Goal: Task Accomplishment & Management: Complete application form

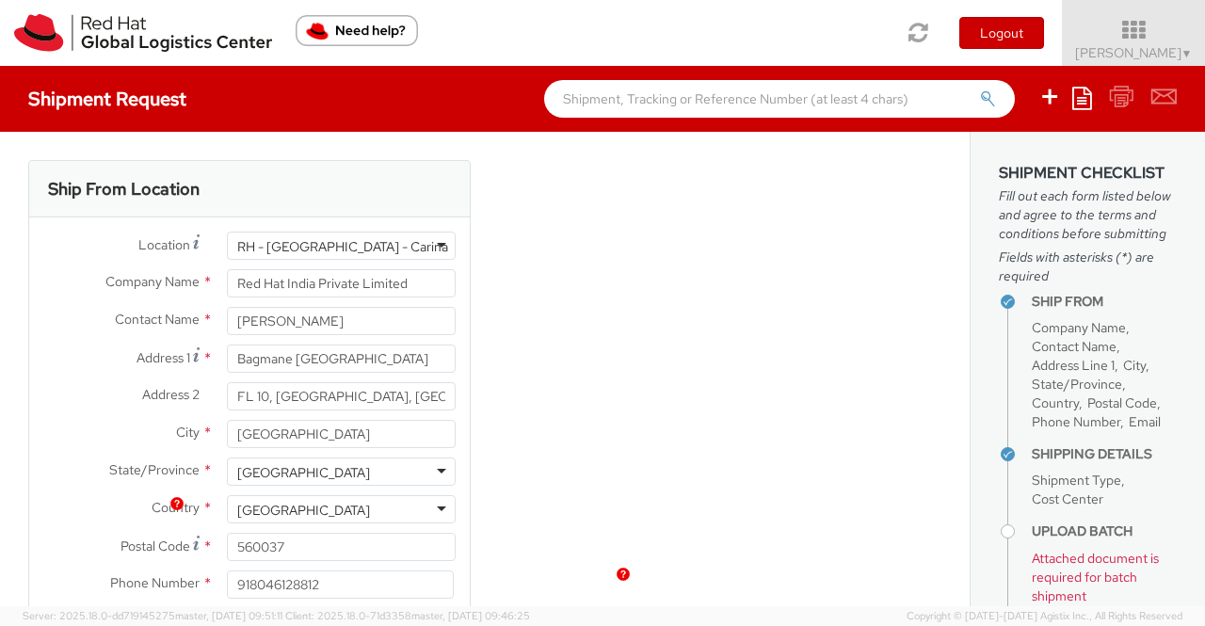
select select "805"
select select "OTHER"
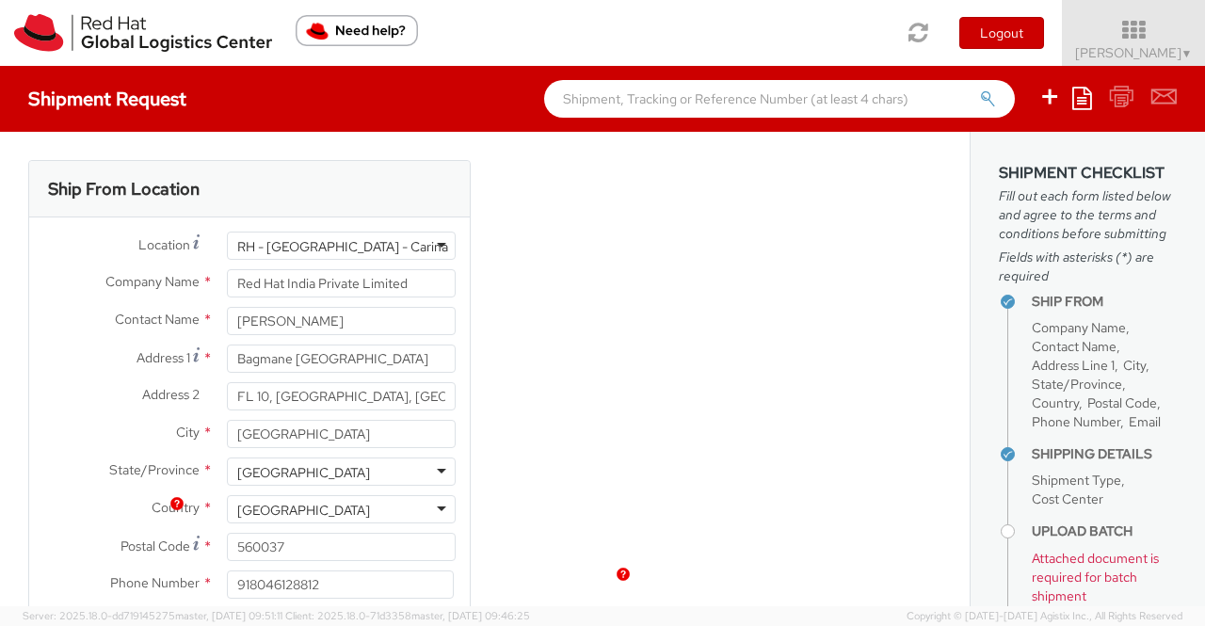
scroll to position [511, 0]
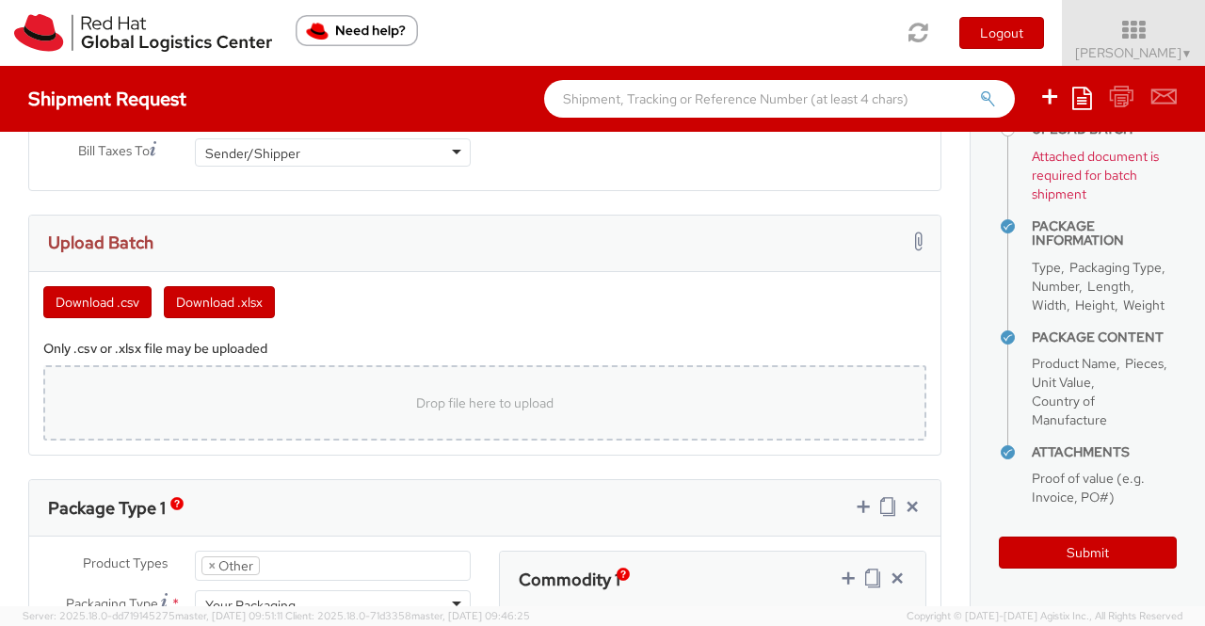
click at [452, 400] on span "Drop file here to upload" at bounding box center [484, 402] width 137 height 17
type input "C:\fakepath\template (6).csv"
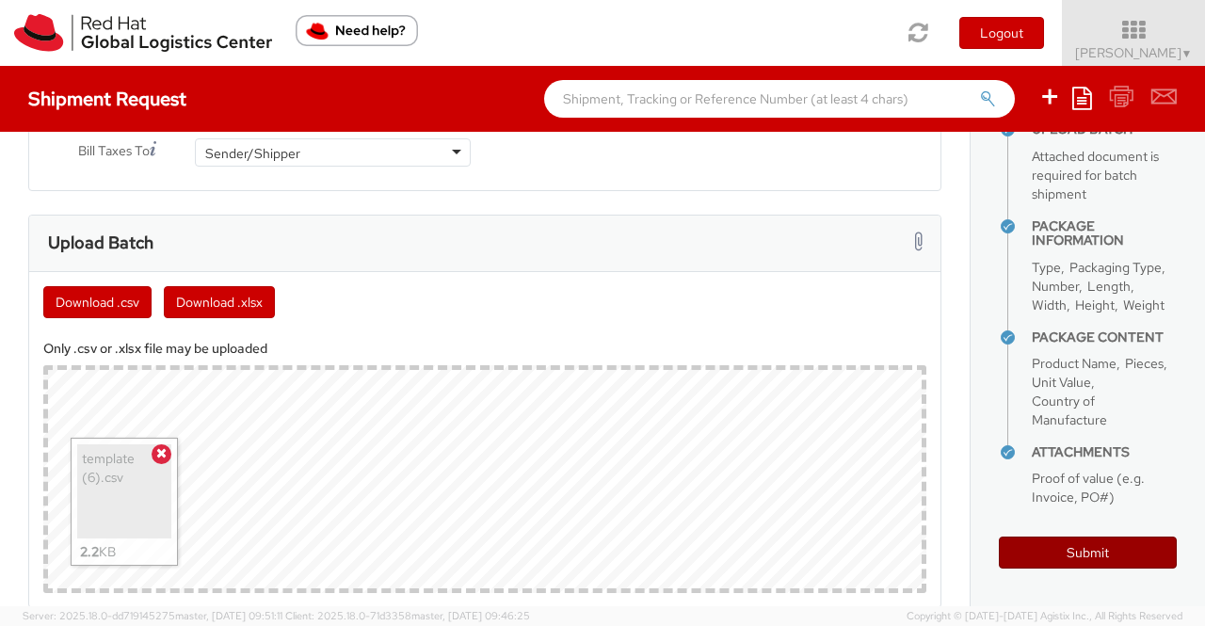
click at [1050, 554] on button "Submit" at bounding box center [1088, 552] width 178 height 32
click at [162, 446] on icon at bounding box center [161, 452] width 10 height 13
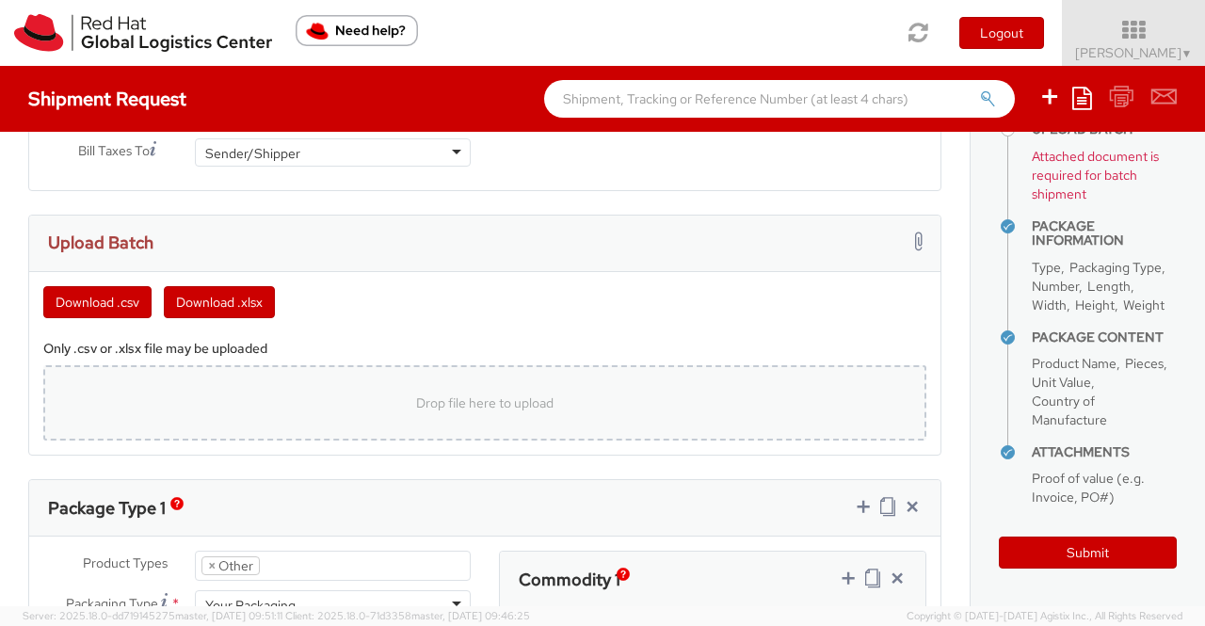
click at [437, 400] on span "Drop file here to upload" at bounding box center [484, 402] width 137 height 17
click at [465, 400] on span "Drop file here to upload" at bounding box center [484, 402] width 137 height 17
type input "C:\fakepath\template (6).csv"
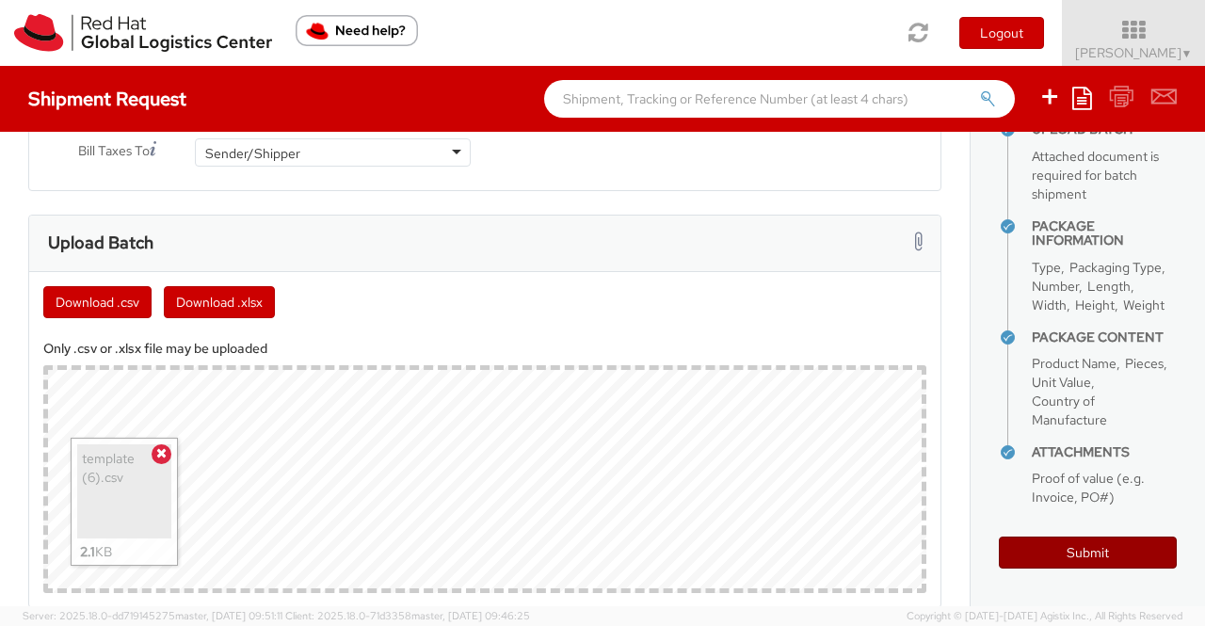
click at [1113, 552] on button "Submit" at bounding box center [1088, 552] width 178 height 32
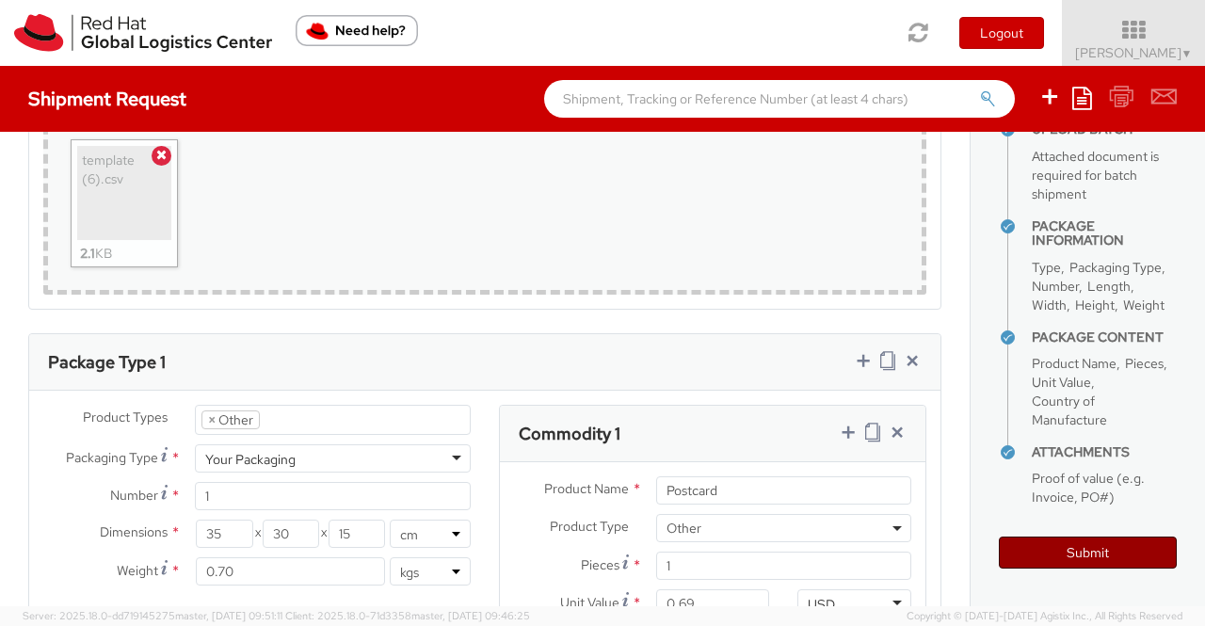
scroll to position [1318, 0]
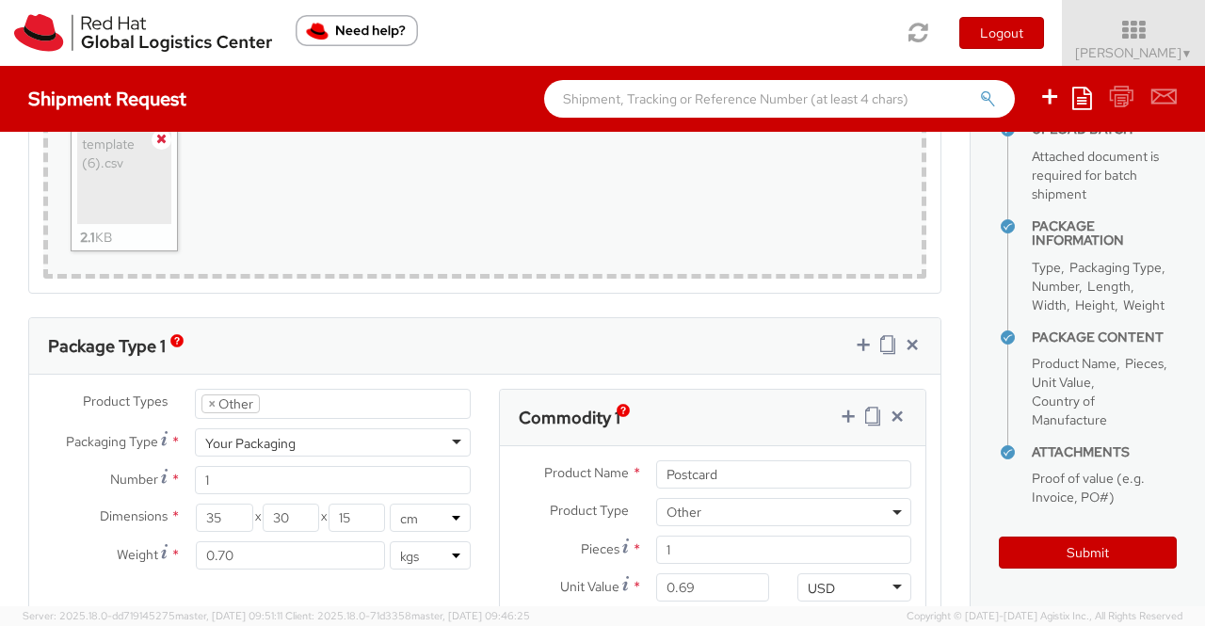
click at [164, 136] on icon at bounding box center [161, 138] width 10 height 13
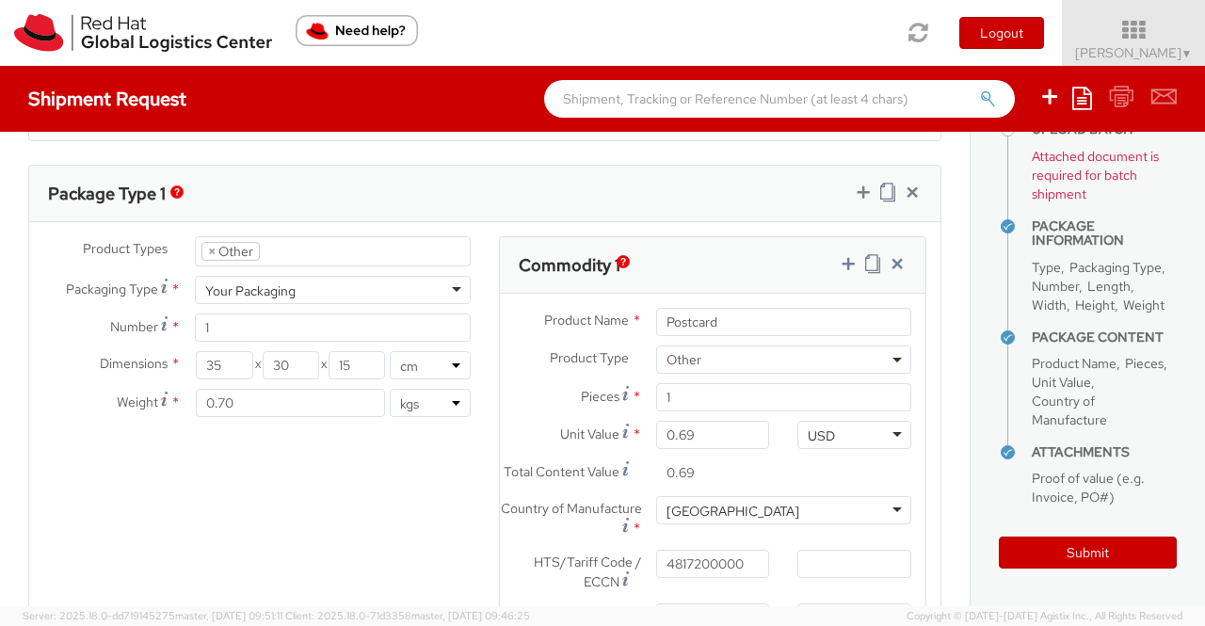
scroll to position [1315, 0]
